Goal: Task Accomplishment & Management: Use online tool/utility

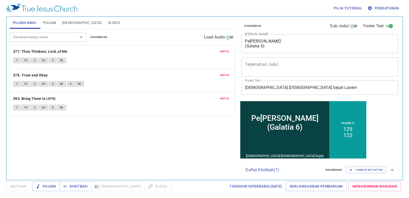
drag, startPoint x: 95, startPoint y: 19, endPoint x: 99, endPoint y: 34, distance: 14.9
click at [99, 34] on div "Pujian Awal Pujian Alkitab Slides Pencarian kidung rohani Pencarian kidung roha…" at bounding box center [123, 97] width 230 height 164
click at [99, 36] on span "Kosongkan" at bounding box center [98, 37] width 17 height 5
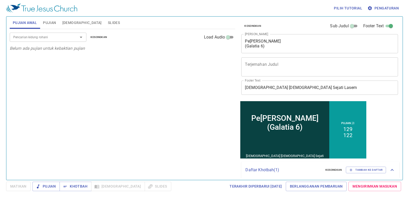
click at [293, 50] on div "Pemerhati Rohani (Galatia 6) x Judul Khotbah" at bounding box center [319, 43] width 157 height 19
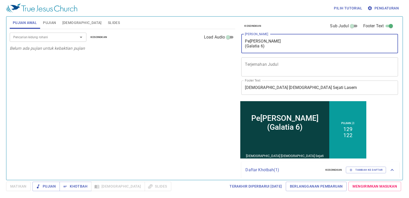
click at [272, 50] on div "Pemerhati Rohani (Galatia 6) x Judul Khotbah" at bounding box center [319, 43] width 157 height 19
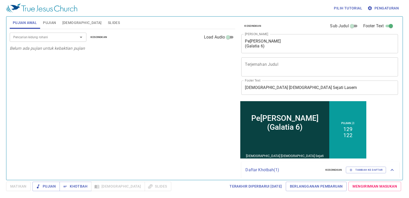
click at [272, 50] on div "Pemerhati Rohani (Galatia 6) x Judul Khotbah" at bounding box center [319, 43] width 157 height 19
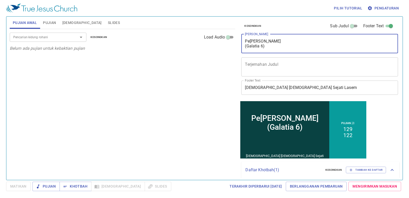
click at [266, 48] on textarea "Pemerhati Rohani (Galatia 6)" at bounding box center [319, 44] width 149 height 10
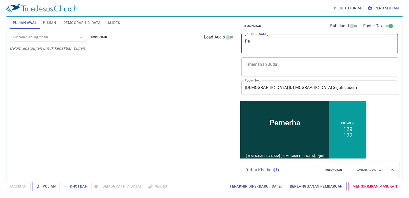
type textarea "P"
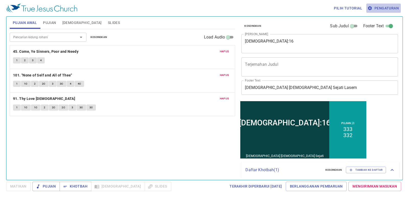
click at [386, 6] on span "Pengaturan" at bounding box center [383, 8] width 30 height 6
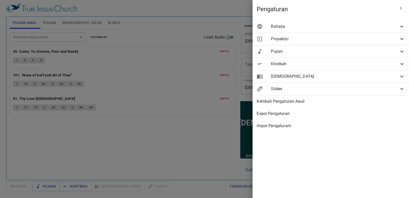
click at [378, 26] on span "Bahasa" at bounding box center [335, 26] width 128 height 6
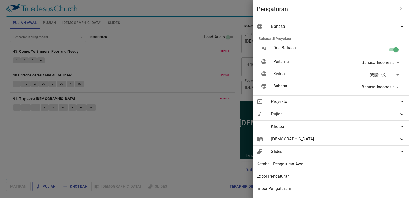
click at [378, 26] on span "Bahasa" at bounding box center [335, 26] width 128 height 6
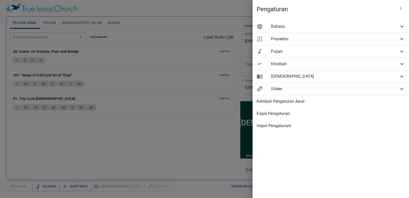
click at [382, 22] on div "Bahasa" at bounding box center [330, 26] width 156 height 12
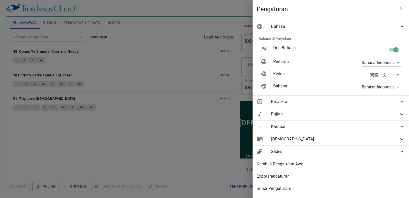
click at [393, 49] on input "checkbox" at bounding box center [395, 51] width 29 height 10
checkbox input "false"
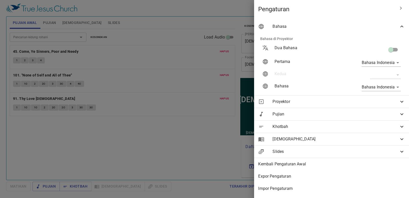
drag, startPoint x: 233, startPoint y: 43, endPoint x: 231, endPoint y: 41, distance: 2.7
click at [231, 42] on div at bounding box center [204, 99] width 409 height 198
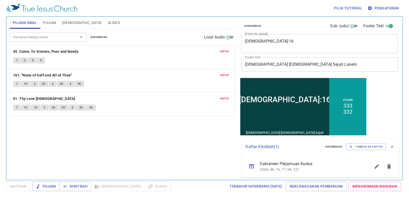
click at [108, 23] on span "Slides" at bounding box center [114, 23] width 12 height 6
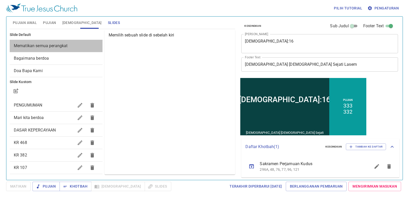
click at [75, 41] on div "Mematikan semua perangkat" at bounding box center [56, 46] width 93 height 12
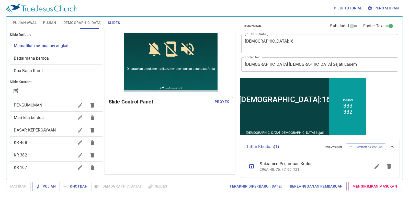
drag, startPoint x: 225, startPoint y: 102, endPoint x: 224, endPoint y: 100, distance: 2.9
click at [225, 102] on span "Proyek" at bounding box center [221, 102] width 14 height 6
click at [186, 8] on div "Pilih tutorial Pengaturan" at bounding box center [203, 8] width 394 height 16
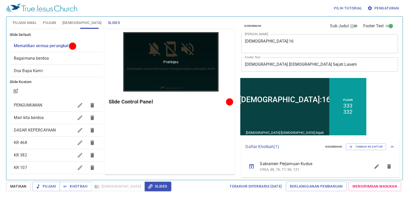
click at [154, 87] on div "Pratinjau" at bounding box center [170, 61] width 95 height 59
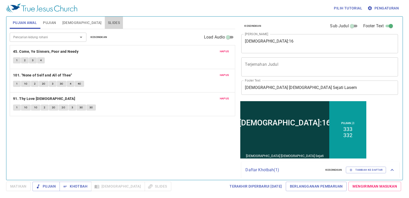
click at [108, 23] on span "Slides" at bounding box center [114, 23] width 12 height 6
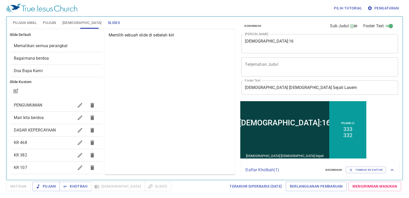
click at [88, 45] on span "Mematikan semua perangkat" at bounding box center [56, 46] width 85 height 6
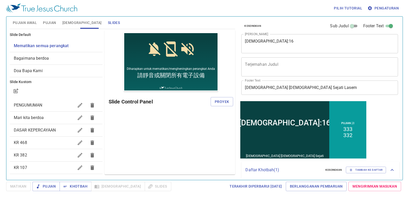
click at [376, 4] on button "Pengaturan" at bounding box center [383, 8] width 34 height 9
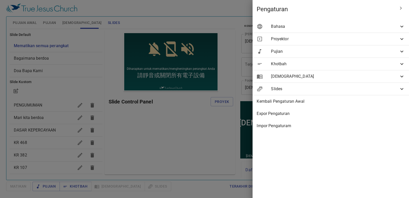
click at [370, 21] on div "Bahasa" at bounding box center [330, 26] width 156 height 12
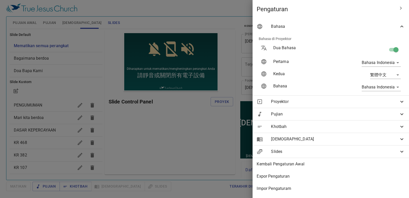
click at [384, 49] on input "checkbox" at bounding box center [395, 51] width 29 height 10
checkbox input "false"
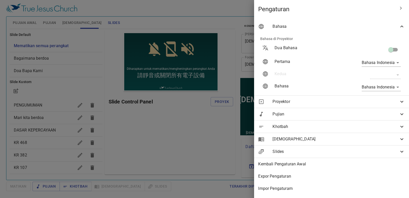
click at [207, 60] on div at bounding box center [204, 99] width 409 height 198
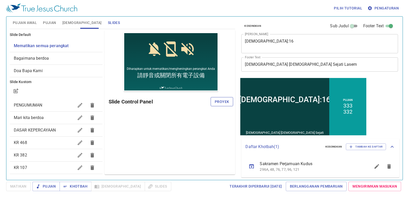
click at [225, 100] on span "Proyek" at bounding box center [221, 102] width 14 height 6
click at [37, 26] on button "Pujian Awal" at bounding box center [25, 23] width 30 height 12
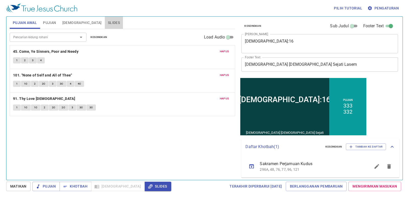
click at [108, 20] on span "Slides" at bounding box center [114, 23] width 12 height 6
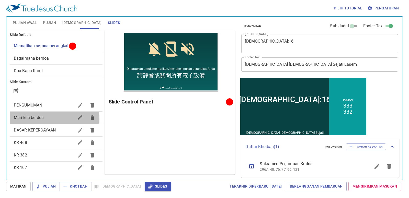
click at [37, 119] on span "Mari kita berdoa" at bounding box center [29, 117] width 30 height 5
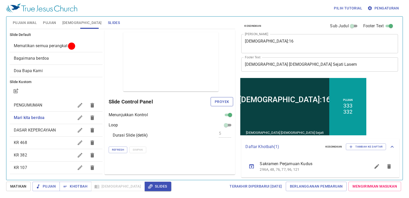
click at [222, 101] on span "Proyek" at bounding box center [221, 102] width 14 height 6
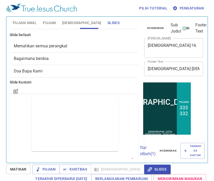
click at [29, 18] on button "Pujian Awal" at bounding box center [25, 23] width 30 height 12
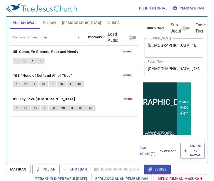
click at [29, 19] on button "Pujian Awal" at bounding box center [25, 23] width 30 height 12
click at [30, 17] on button "Pujian Awal" at bounding box center [25, 23] width 30 height 12
click at [48, 51] on b "45. Come, Ye Sinners, Poor and Needy" at bounding box center [45, 52] width 65 height 6
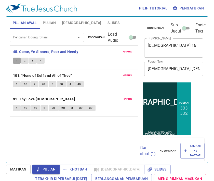
click at [16, 61] on span "1" at bounding box center [17, 60] width 2 height 5
click at [93, 62] on div "1 2 3 4" at bounding box center [74, 60] width 122 height 7
click at [98, 60] on div "1 2 3 4" at bounding box center [74, 60] width 122 height 7
click at [15, 60] on button "1" at bounding box center [17, 60] width 8 height 6
click at [25, 61] on span "2" at bounding box center [25, 60] width 2 height 5
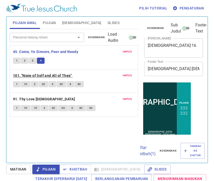
click at [26, 74] on b "101. "None of Self and All of Thee"" at bounding box center [42, 75] width 59 height 6
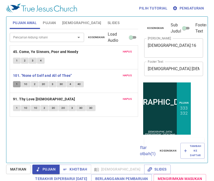
click at [16, 84] on span "1" at bounding box center [17, 84] width 2 height 5
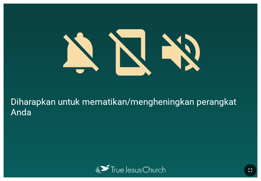
click at [250, 166] on button "button" at bounding box center [251, 170] width 12 height 12
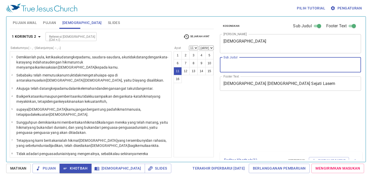
select select "11"
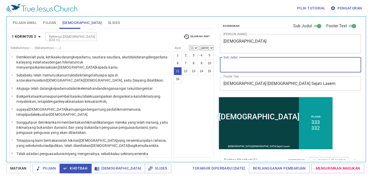
scroll to position [94, 0]
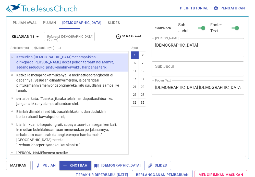
select select "2"
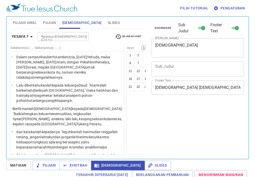
select select "14"
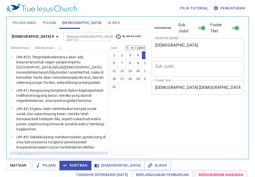
select select "5"
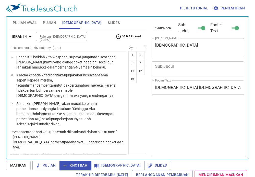
select select "15"
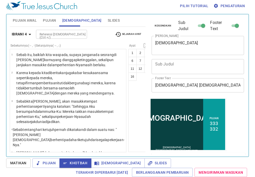
scroll to position [289, 0]
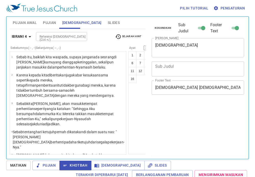
select select "15"
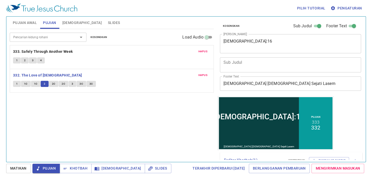
click at [54, 81] on button "2C" at bounding box center [54, 84] width 10 height 6
